Goal: Transaction & Acquisition: Purchase product/service

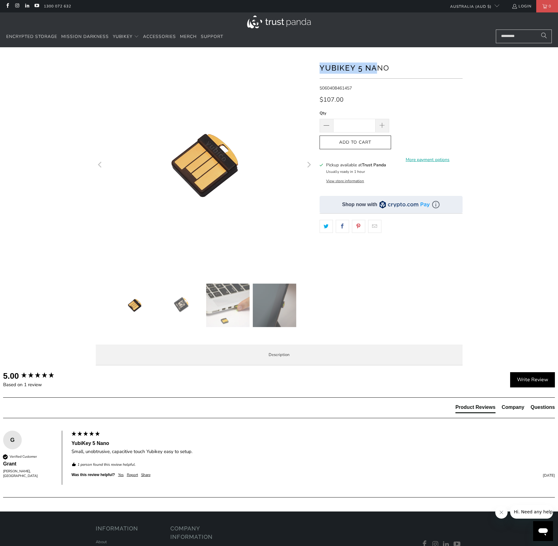
drag, startPoint x: 317, startPoint y: 69, endPoint x: 378, endPoint y: 71, distance: 61.2
click at [378, 71] on div at bounding box center [279, 213] width 373 height 313
click at [239, 307] on img at bounding box center [227, 304] width 43 height 43
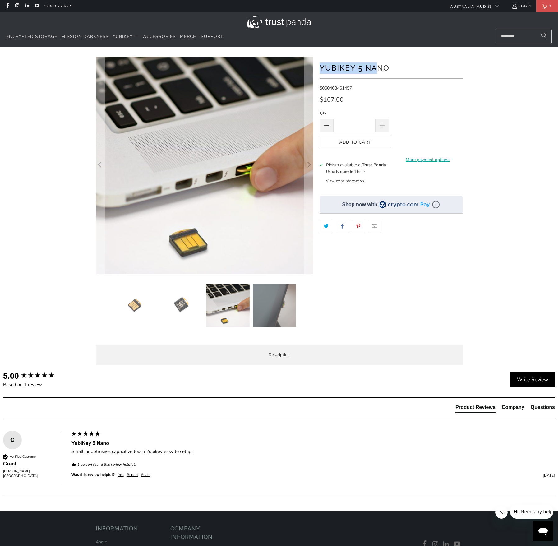
click at [369, 68] on h1 "YubiKey 5 Nano" at bounding box center [390, 67] width 143 height 12
click at [390, 68] on h1 "YubiKey 5 Nano" at bounding box center [390, 67] width 143 height 12
drag, startPoint x: 390, startPoint y: 68, endPoint x: 323, endPoint y: 69, distance: 66.5
click at [323, 69] on h1 "YubiKey 5 Nano" at bounding box center [390, 67] width 143 height 12
copy div "YubiKey 5 Nano"
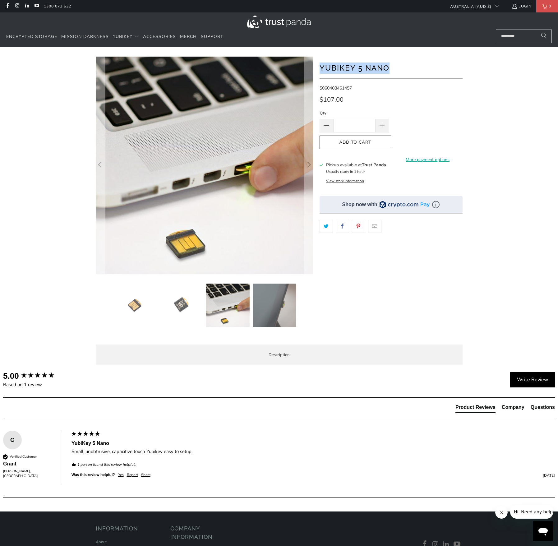
click at [260, 201] on img at bounding box center [202, 165] width 224 height 224
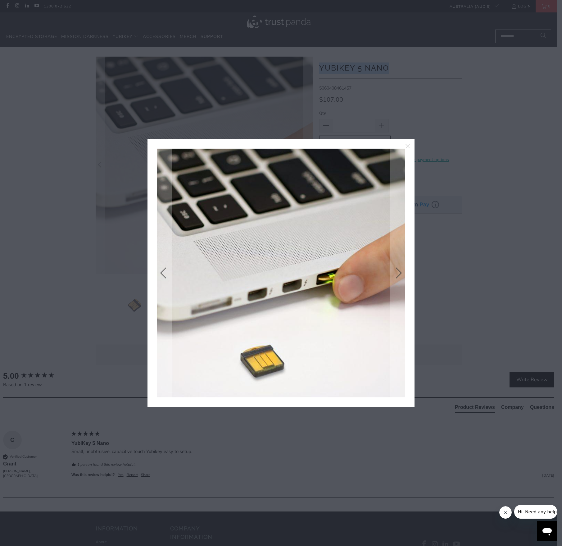
click at [359, 273] on img at bounding box center [281, 273] width 249 height 249
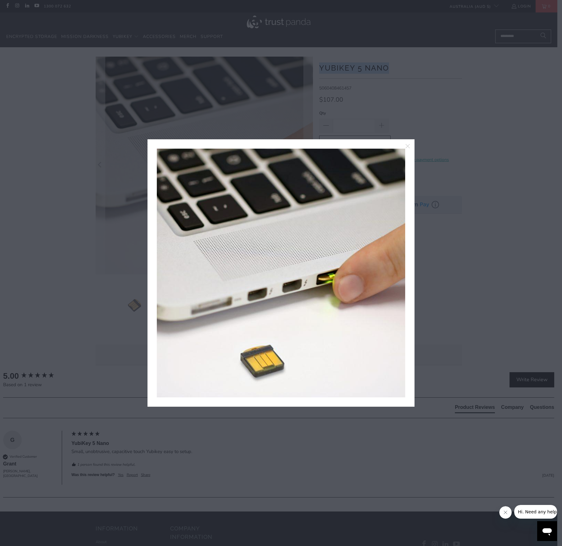
click at [514, 93] on div at bounding box center [281, 273] width 562 height 546
